Goal: Find contact information: Find contact information

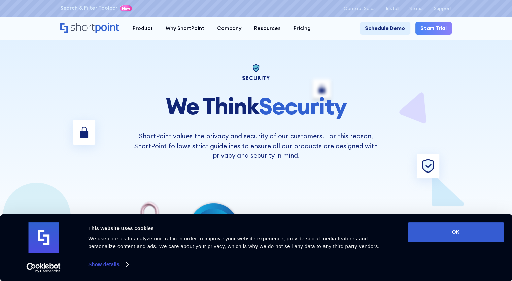
click at [245, 162] on div at bounding box center [255, 255] width 327 height 191
click at [485, 227] on button "OK" at bounding box center [455, 232] width 96 height 20
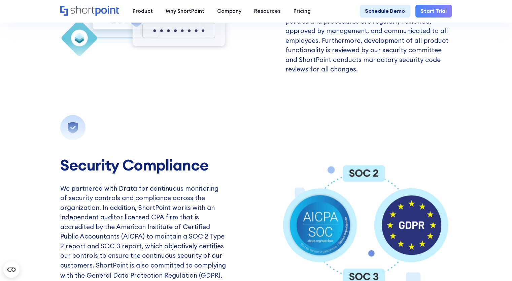
scroll to position [1077, 0]
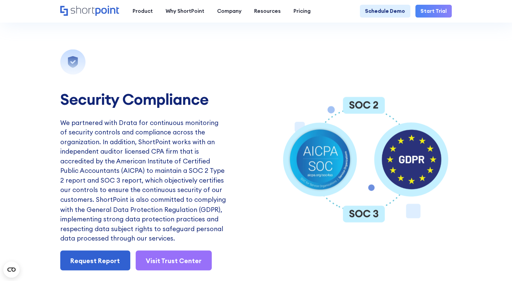
click at [320, 185] on image "Animation of security compliance" at bounding box center [319, 158] width 65 height 65
click at [416, 182] on image "Animation of security compliance" at bounding box center [411, 159] width 61 height 62
click at [373, 220] on icon "Animation of security compliance" at bounding box center [364, 212] width 42 height 17
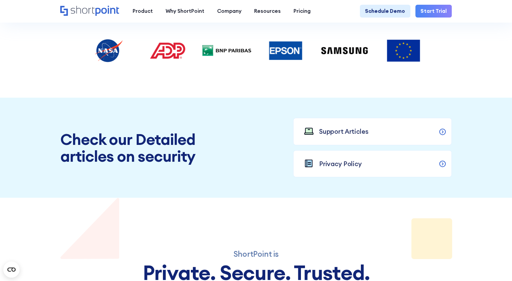
scroll to position [2220, 0]
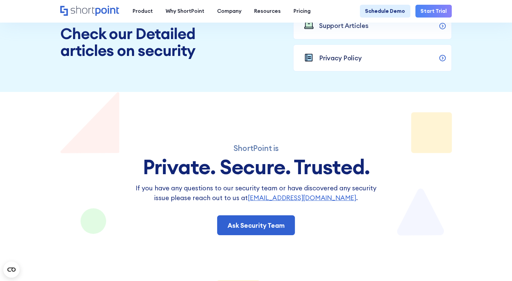
click at [275, 130] on div "ShortPoint is Private. Secure. Trusted. If you have any questions to our securi…" at bounding box center [256, 202] width 392 height 220
drag, startPoint x: 280, startPoint y: 155, endPoint x: 311, endPoint y: 142, distance: 33.2
click at [282, 154] on div "ShortPoint is Private. Secure. Trusted. If you have any questions to our securi…" at bounding box center [256, 202] width 392 height 220
click at [320, 137] on div "ShortPoint is Private. Secure. Trusted. If you have any questions to our securi…" at bounding box center [256, 202] width 392 height 220
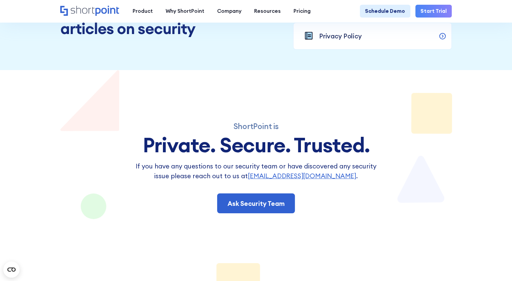
scroll to position [2254, 0]
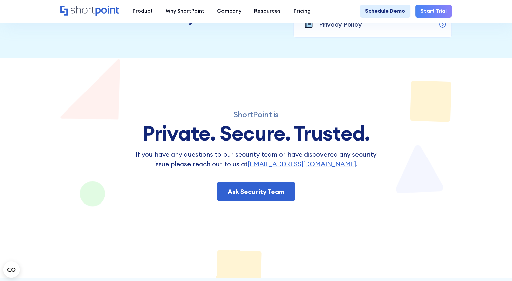
click at [326, 237] on div "ShortPoint is Private. Secure. Trusted. If you have any questions to our securi…" at bounding box center [256, 168] width 392 height 220
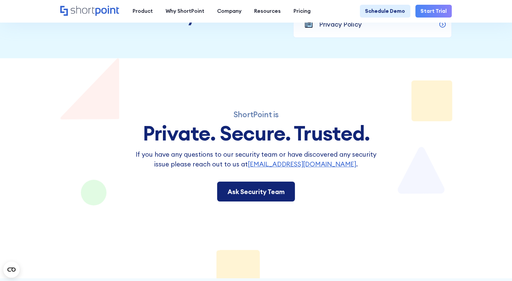
click at [253, 201] on link "Ask Security Team" at bounding box center [256, 191] width 78 height 20
